Goal: Transaction & Acquisition: Subscribe to service/newsletter

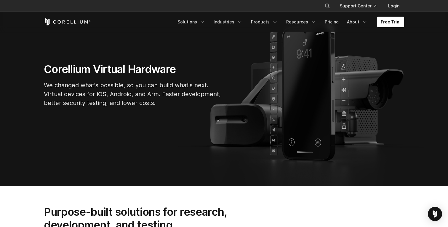
scroll to position [47, 0]
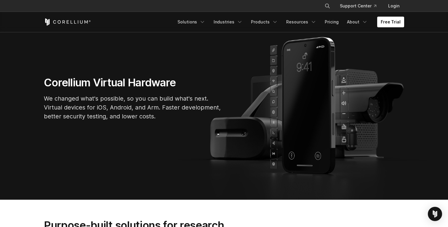
click at [84, 99] on p "We changed what's possible, so you can build what's next. Virtual devices for i…" at bounding box center [133, 107] width 178 height 27
drag, startPoint x: 84, startPoint y: 99, endPoint x: 103, endPoint y: 99, distance: 19.0
click at [103, 99] on p "We changed what's possible, so you can build what's next. Virtual devices for i…" at bounding box center [133, 107] width 178 height 27
drag, startPoint x: 103, startPoint y: 99, endPoint x: 86, endPoint y: 99, distance: 17.2
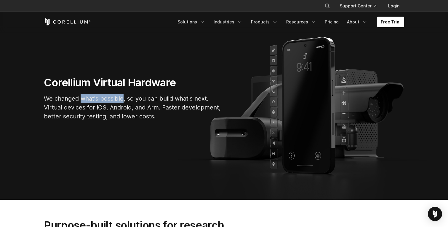
click at [86, 99] on p "We changed what's possible, so you can build what's next. Virtual devices for i…" at bounding box center [133, 107] width 178 height 27
drag, startPoint x: 86, startPoint y: 99, endPoint x: 112, endPoint y: 99, distance: 26.4
click at [112, 99] on p "We changed what's possible, so you can build what's next. Virtual devices for i…" at bounding box center [133, 107] width 178 height 27
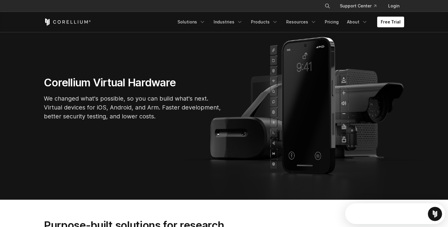
scroll to position [0, 0]
click at [71, 107] on p "We changed what's possible, so you can build what's next. Virtual devices for i…" at bounding box center [133, 107] width 178 height 27
drag, startPoint x: 71, startPoint y: 107, endPoint x: 100, endPoint y: 107, distance: 29.0
click at [100, 107] on p "We changed what's possible, so you can build what's next. Virtual devices for i…" at bounding box center [133, 107] width 178 height 27
click at [133, 110] on p "We changed what's possible, so you can build what's next. Virtual devices for i…" at bounding box center [133, 107] width 178 height 27
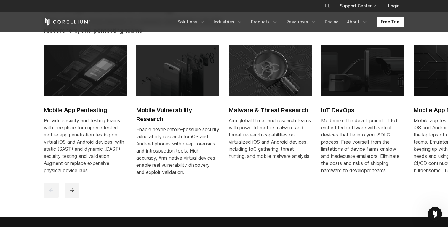
scroll to position [278, 0]
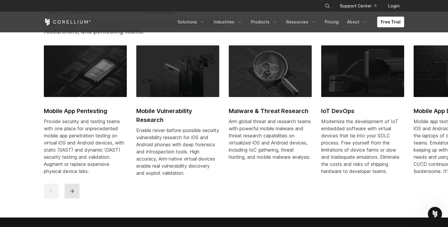
click at [70, 198] on button "next" at bounding box center [72, 190] width 15 height 15
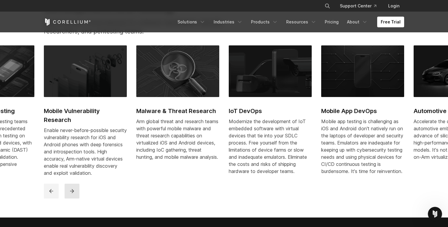
click at [70, 198] on button "next" at bounding box center [72, 190] width 15 height 15
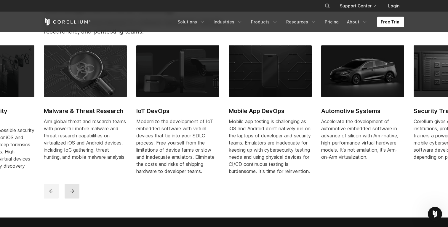
click at [70, 198] on button "next" at bounding box center [72, 190] width 15 height 15
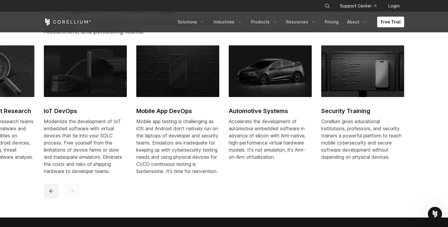
click at [70, 198] on button "next" at bounding box center [72, 190] width 15 height 15
click at [54, 194] on icon "previous" at bounding box center [51, 191] width 6 height 6
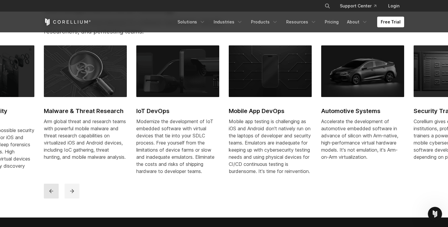
click at [54, 194] on icon "previous" at bounding box center [51, 191] width 6 height 6
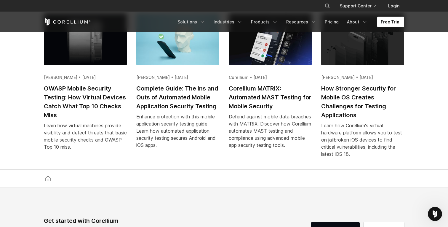
scroll to position [1168, 0]
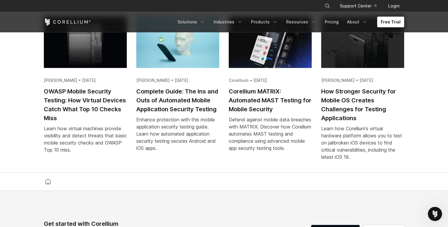
click at [80, 117] on h2 "OWASP Mobile Security Testing: How Virtual Devices Catch What Top 10 Checks Miss" at bounding box center [85, 105] width 83 height 36
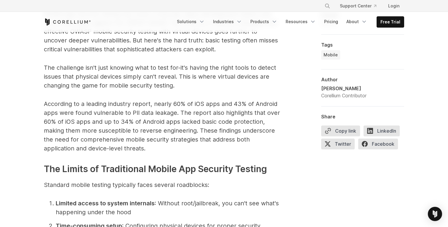
scroll to position [436, 0]
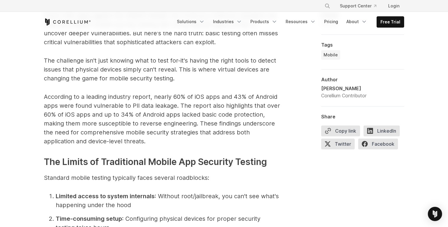
click at [46, 69] on span "The challenge isn't just knowing what to test for-it's having the right tools t…" at bounding box center [160, 69] width 232 height 25
drag, startPoint x: 46, startPoint y: 69, endPoint x: 97, endPoint y: 69, distance: 50.9
click at [97, 69] on span "The challenge isn't just knowing what to test for-it's having the right tools t…" at bounding box center [160, 69] width 232 height 25
drag, startPoint x: 97, startPoint y: 69, endPoint x: 115, endPoint y: 69, distance: 17.8
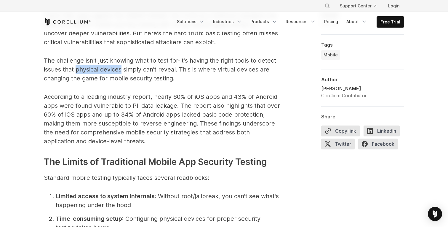
click at [116, 69] on span "The challenge isn't just knowing what to test for-it's having the right tools t…" at bounding box center [160, 69] width 232 height 25
click at [115, 69] on span "The challenge isn't just knowing what to test for-it's having the right tools t…" at bounding box center [160, 69] width 232 height 25
drag, startPoint x: 115, startPoint y: 69, endPoint x: 161, endPoint y: 69, distance: 46.8
click at [161, 69] on span "The challenge isn't just knowing what to test for-it's having the right tools t…" at bounding box center [160, 69] width 232 height 25
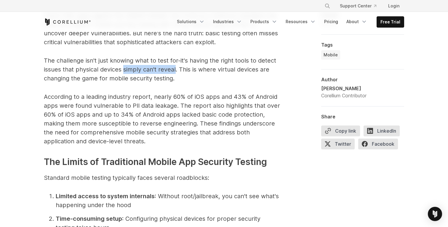
drag, startPoint x: 161, startPoint y: 69, endPoint x: 130, endPoint y: 68, distance: 31.7
click at [130, 68] on span "The challenge isn't just knowing what to test for-it's having the right tools t…" at bounding box center [160, 69] width 232 height 25
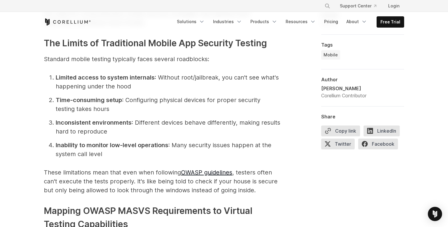
scroll to position [556, 0]
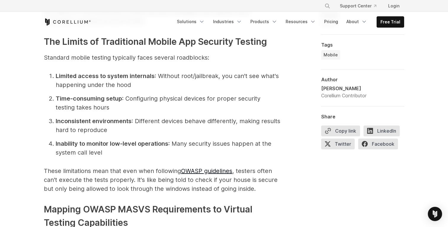
click at [144, 100] on span ": Configuring physical devices for proper security testing takes hours" at bounding box center [158, 103] width 205 height 16
drag, startPoint x: 144, startPoint y: 100, endPoint x: 208, endPoint y: 100, distance: 64.3
click at [208, 100] on span ": Configuring physical devices for proper security testing takes hours" at bounding box center [158, 103] width 205 height 16
drag, startPoint x: 208, startPoint y: 100, endPoint x: 150, endPoint y: 100, distance: 58.6
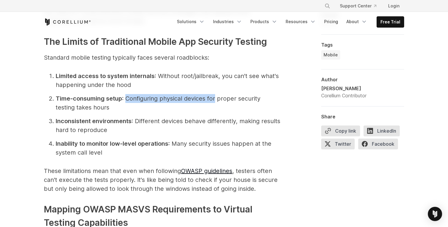
click at [150, 100] on span ": Configuring physical devices for proper security testing takes hours" at bounding box center [158, 103] width 205 height 16
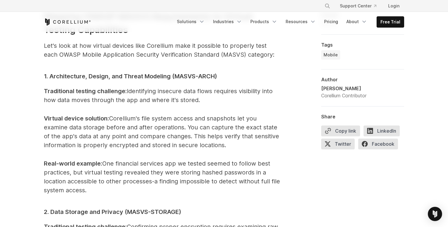
scroll to position [749, 0]
click at [111, 129] on span ": Corellium's file system access and snapshots let you examine data storage bef…" at bounding box center [161, 131] width 235 height 34
drag, startPoint x: 111, startPoint y: 129, endPoint x: 161, endPoint y: 129, distance: 49.2
click at [161, 129] on span ": Corellium's file system access and snapshots let you examine data storage bef…" at bounding box center [161, 131] width 235 height 34
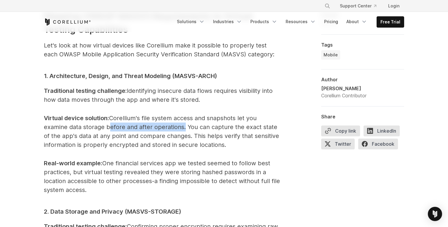
drag, startPoint x: 161, startPoint y: 129, endPoint x: 115, endPoint y: 129, distance: 45.0
click at [116, 129] on span ": Corellium's file system access and snapshots let you examine data storage bef…" at bounding box center [161, 131] width 235 height 34
click at [115, 129] on span ": Corellium's file system access and snapshots let you examine data storage bef…" at bounding box center [161, 131] width 235 height 34
drag, startPoint x: 115, startPoint y: 129, endPoint x: 165, endPoint y: 129, distance: 49.2
click at [165, 129] on span ": Corellium's file system access and snapshots let you examine data storage bef…" at bounding box center [161, 131] width 235 height 34
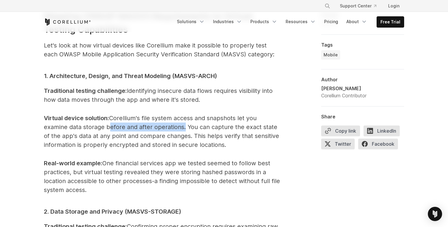
click at [165, 129] on span ": Corellium's file system access and snapshots let you examine data storage bef…" at bounding box center [161, 131] width 235 height 34
drag, startPoint x: 165, startPoint y: 129, endPoint x: 118, endPoint y: 129, distance: 46.8
click at [118, 129] on span ": Corellium's file system access and snapshots let you examine data storage bef…" at bounding box center [161, 131] width 235 height 34
drag, startPoint x: 118, startPoint y: 129, endPoint x: 166, endPoint y: 128, distance: 48.6
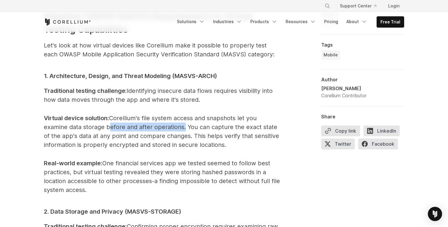
click at [166, 128] on span ": Corellium's file system access and snapshots let you examine data storage bef…" at bounding box center [161, 131] width 235 height 34
drag, startPoint x: 166, startPoint y: 128, endPoint x: 113, endPoint y: 128, distance: 53.9
click at [113, 128] on span ": Corellium's file system access and snapshots let you examine data storage bef…" at bounding box center [161, 131] width 235 height 34
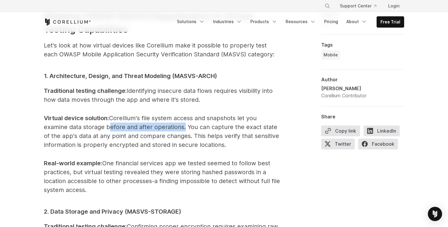
drag, startPoint x: 113, startPoint y: 128, endPoint x: 156, endPoint y: 127, distance: 43.8
click at [156, 127] on span ": Corellium's file system access and snapshots let you examine data storage bef…" at bounding box center [161, 131] width 235 height 34
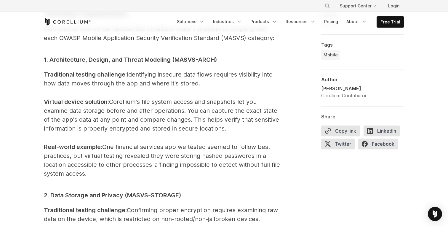
scroll to position [766, 0]
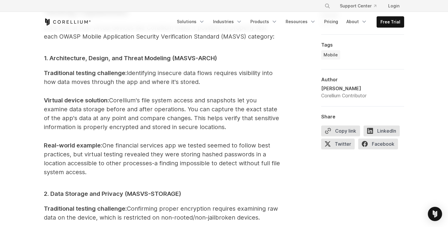
click at [102, 118] on span ": Corellium's file system access and snapshots let you examine data storage bef…" at bounding box center [161, 114] width 235 height 34
drag, startPoint x: 102, startPoint y: 118, endPoint x: 176, endPoint y: 116, distance: 75.0
click at [176, 116] on span ": Corellium's file system access and snapshots let you examine data storage bef…" at bounding box center [161, 114] width 235 height 34
drag, startPoint x: 176, startPoint y: 116, endPoint x: 120, endPoint y: 116, distance: 56.9
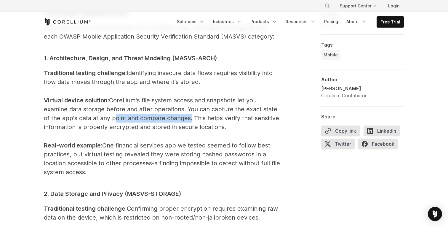
click at [120, 116] on span ": Corellium's file system access and snapshots let you examine data storage bef…" at bounding box center [161, 114] width 235 height 34
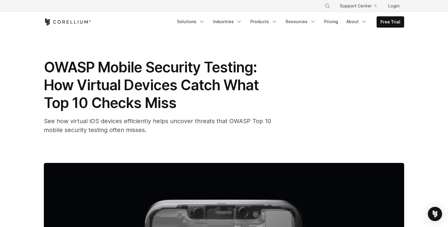
scroll to position [0, 0]
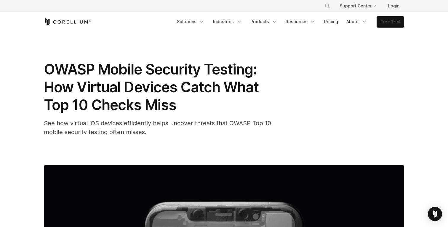
click at [391, 22] on link "Free Trial" at bounding box center [390, 22] width 27 height 11
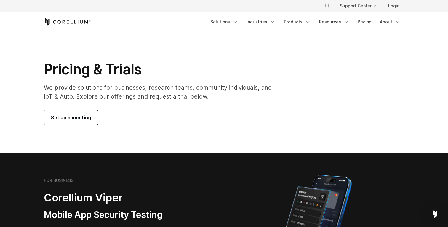
click at [101, 91] on p "We provide solutions for businesses, research teams, community individuals, and…" at bounding box center [162, 92] width 236 height 18
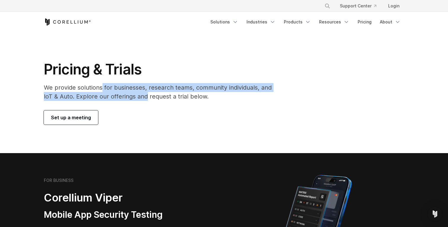
drag, startPoint x: 101, startPoint y: 91, endPoint x: 142, endPoint y: 95, distance: 41.3
click at [142, 95] on p "We provide solutions for businesses, research teams, community individuals, and…" at bounding box center [162, 92] width 236 height 18
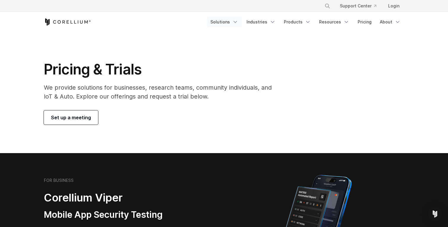
click at [227, 21] on link "Solutions" at bounding box center [224, 22] width 35 height 11
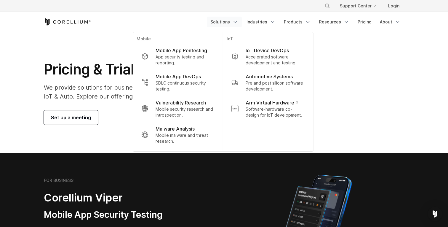
click at [114, 40] on section "Pricing & Trials We provide solutions for businesses, research teams, community…" at bounding box center [224, 92] width 448 height 121
